Goal: Find specific page/section: Find specific page/section

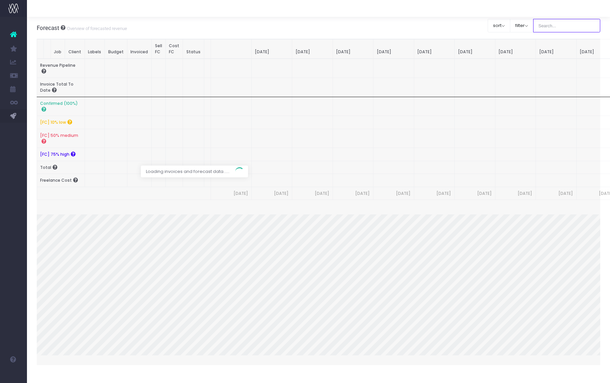
click at [364, 24] on input "text" at bounding box center [566, 25] width 67 height 13
type input "gradient labs"
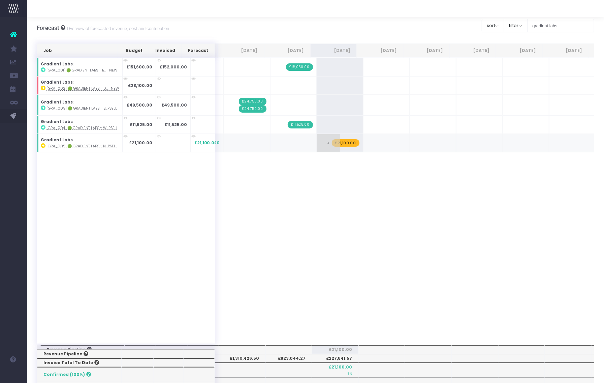
click at [344, 143] on span "£21,100.00" at bounding box center [346, 142] width 28 height 7
click at [313, 210] on div "Job Budget Invoiced Forecast Jun 25 Jul 25 Aug 25 Sep 25 Oct 25 Nov 25 Dec 25 J…" at bounding box center [316, 341] width 558 height 596
drag, startPoint x: 572, startPoint y: 25, endPoint x: 522, endPoint y: 28, distance: 50.6
click at [364, 28] on div "Clear Filters sort Sort by Job Name Desc Sort by Client Name Asc filter By Acco…" at bounding box center [538, 25] width 113 height 17
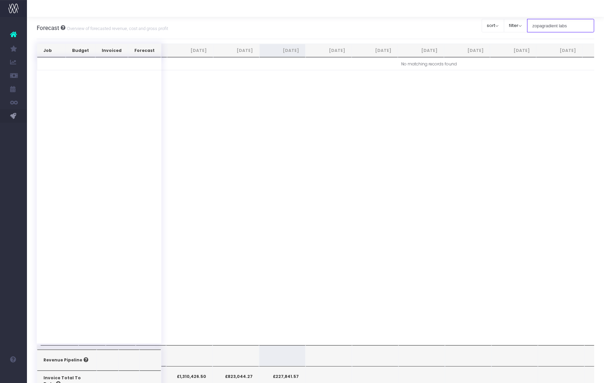
click at [364, 26] on input "zopagradient labs" at bounding box center [560, 25] width 67 height 13
type input "zopa"
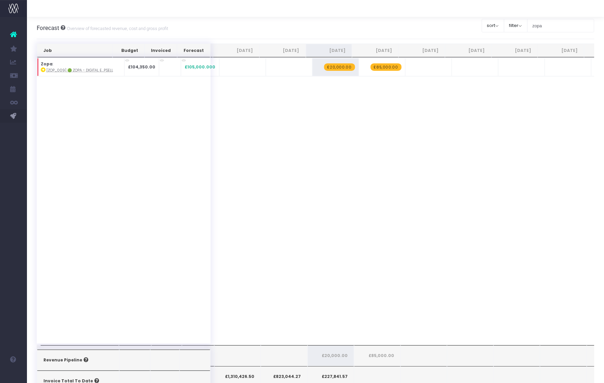
click at [364, 30] on div "Forecast Overview of forecasted revenue, cost and gross profit Clear Filters so…" at bounding box center [316, 28] width 558 height 22
click at [364, 130] on div "Job Budget Invoiced Forecast Jun 25 Jul 25 Aug 25 Sep 25 Oct 25 Nov 25 Dec 25 J…" at bounding box center [316, 201] width 558 height 287
click at [364, 23] on input "zopa" at bounding box center [560, 25] width 67 height 13
click at [364, 27] on input "zopa" at bounding box center [560, 25] width 67 height 13
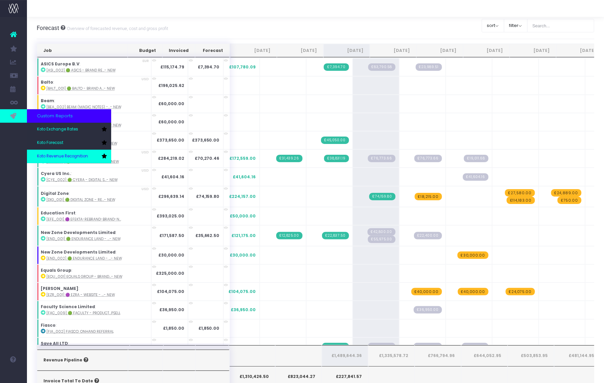
click at [66, 153] on link "Koto Revenue Recognition" at bounding box center [69, 156] width 84 height 13
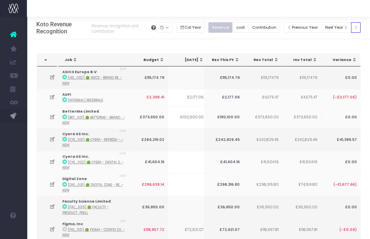
click at [351, 33] on input "text" at bounding box center [355, 27] width 9 height 10
type input "digital zone"
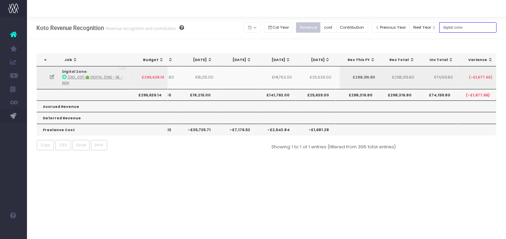
scroll to position [0, 174]
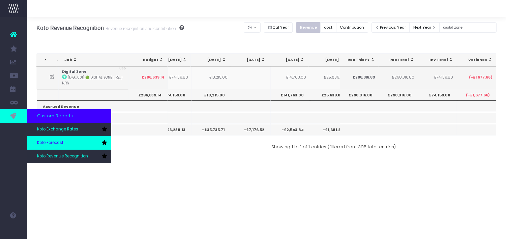
click at [53, 145] on span "Koto Forecast" at bounding box center [50, 143] width 26 height 6
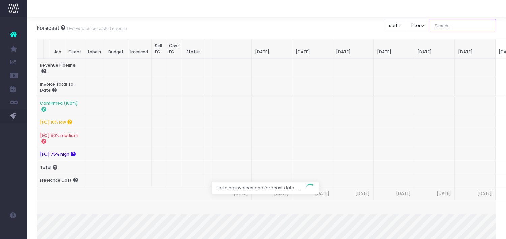
click at [460, 23] on input "text" at bounding box center [462, 25] width 67 height 13
type input "digital zone"
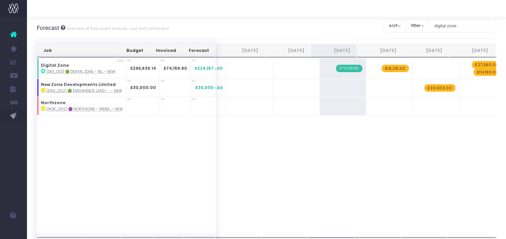
click at [446, 185] on div "Job Budget Invoiced Forecast [DATE] [DATE] [DATE] Sep [DATE] Nov [DATE] Jan [DA…" at bounding box center [267, 147] width 460 height 179
drag, startPoint x: 469, startPoint y: 26, endPoint x: 431, endPoint y: 26, distance: 37.4
click at [431, 26] on div "Clear Filters sort Sort by Job Name Desc Sort by Client Name Asc filter By Acco…" at bounding box center [439, 25] width 113 height 17
